Goal: Information Seeking & Learning: Learn about a topic

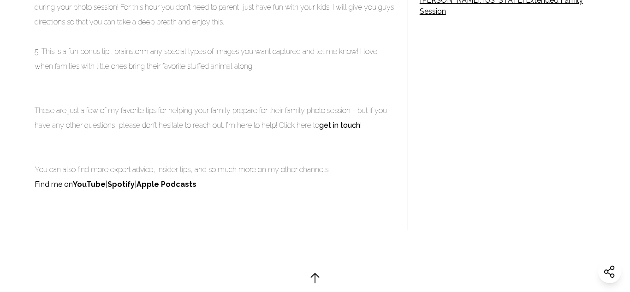
scroll to position [580, 0]
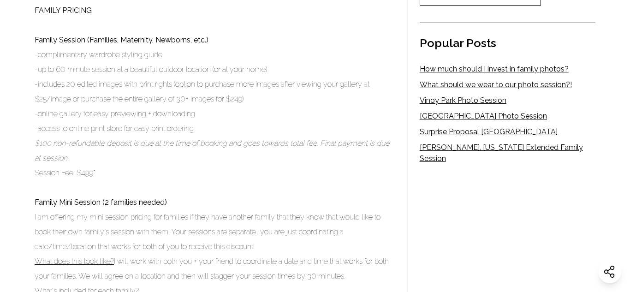
scroll to position [438, 0]
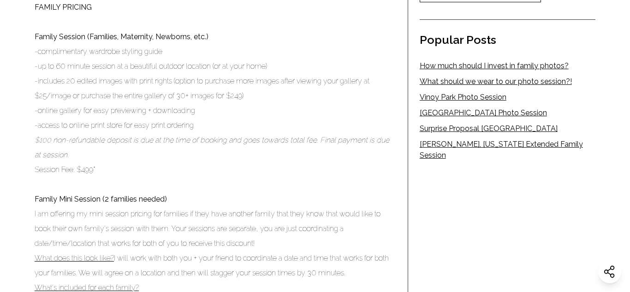
click at [511, 66] on link "How much should I invest in family photos?" at bounding box center [508, 65] width 176 height 11
click at [340, 113] on p "-online gallery for easy previewing + downloading" at bounding box center [216, 110] width 362 height 15
click at [426, 99] on link "Vinoy Park Photo Session" at bounding box center [508, 97] width 176 height 11
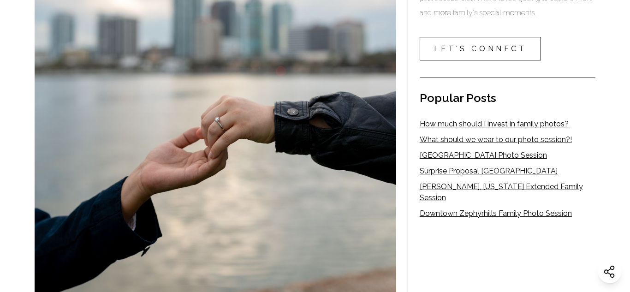
scroll to position [372, 0]
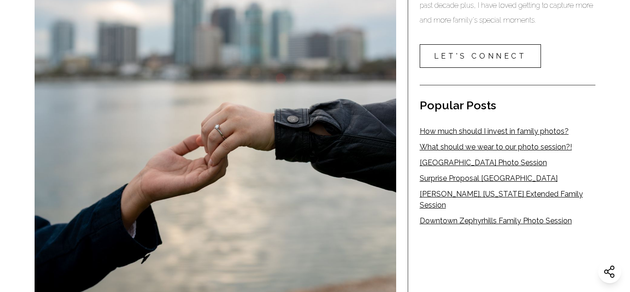
click at [462, 164] on link "[GEOGRAPHIC_DATA] Photo Session" at bounding box center [508, 162] width 176 height 11
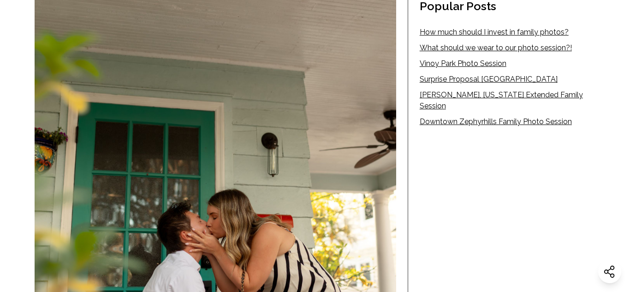
scroll to position [413, 0]
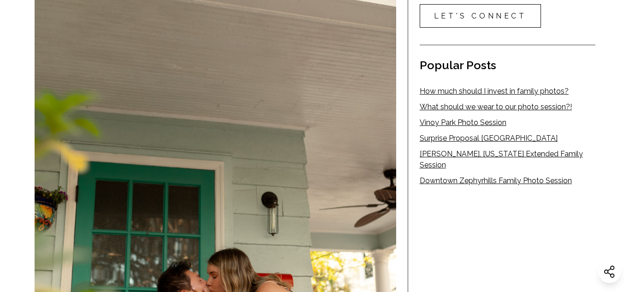
click at [464, 175] on link "Downtown Zephyrhills Family Photo Session" at bounding box center [508, 180] width 176 height 11
